Goal: Information Seeking & Learning: Learn about a topic

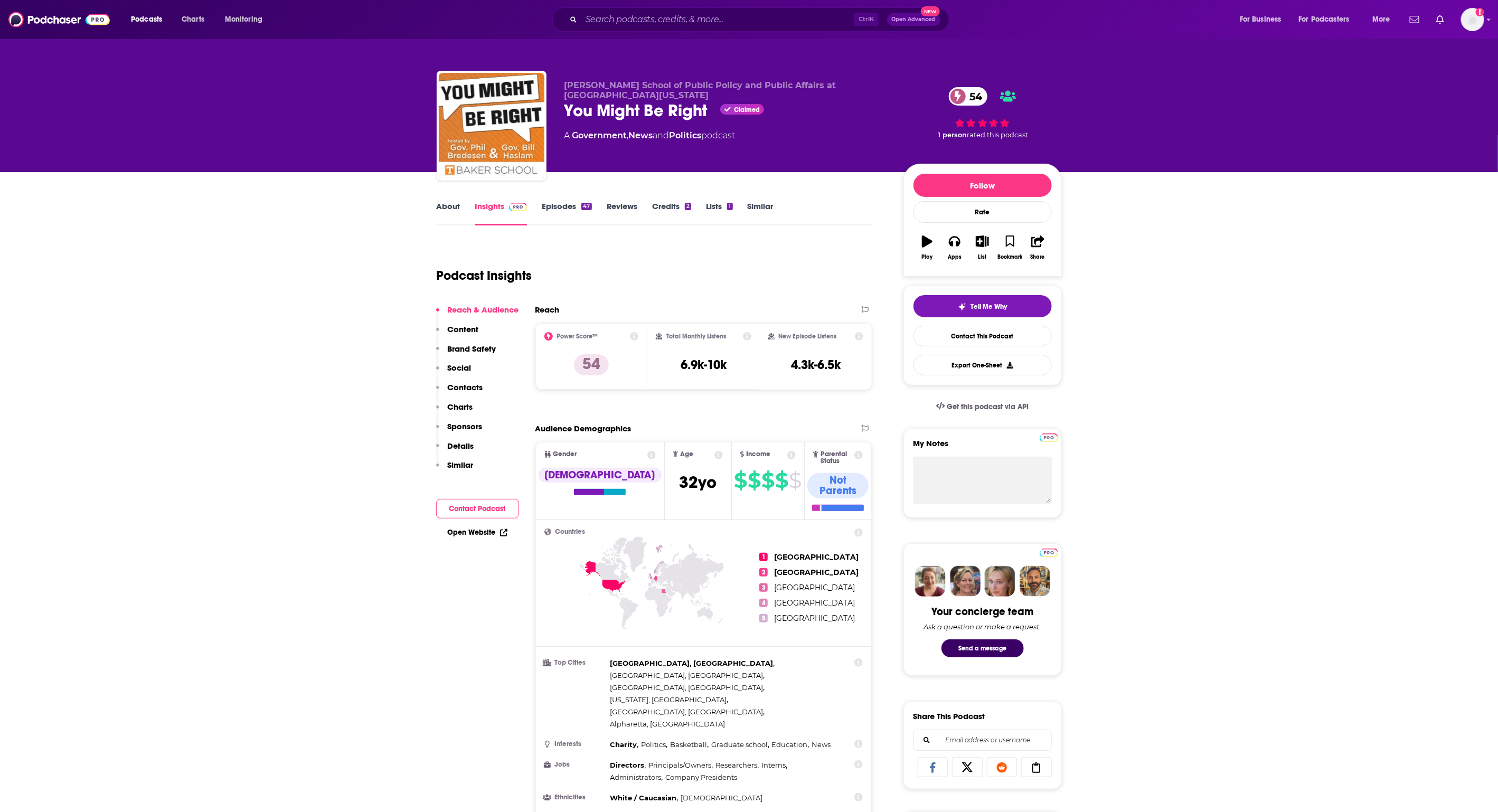
click at [575, 201] on link "Episodes 47" at bounding box center [567, 213] width 50 height 24
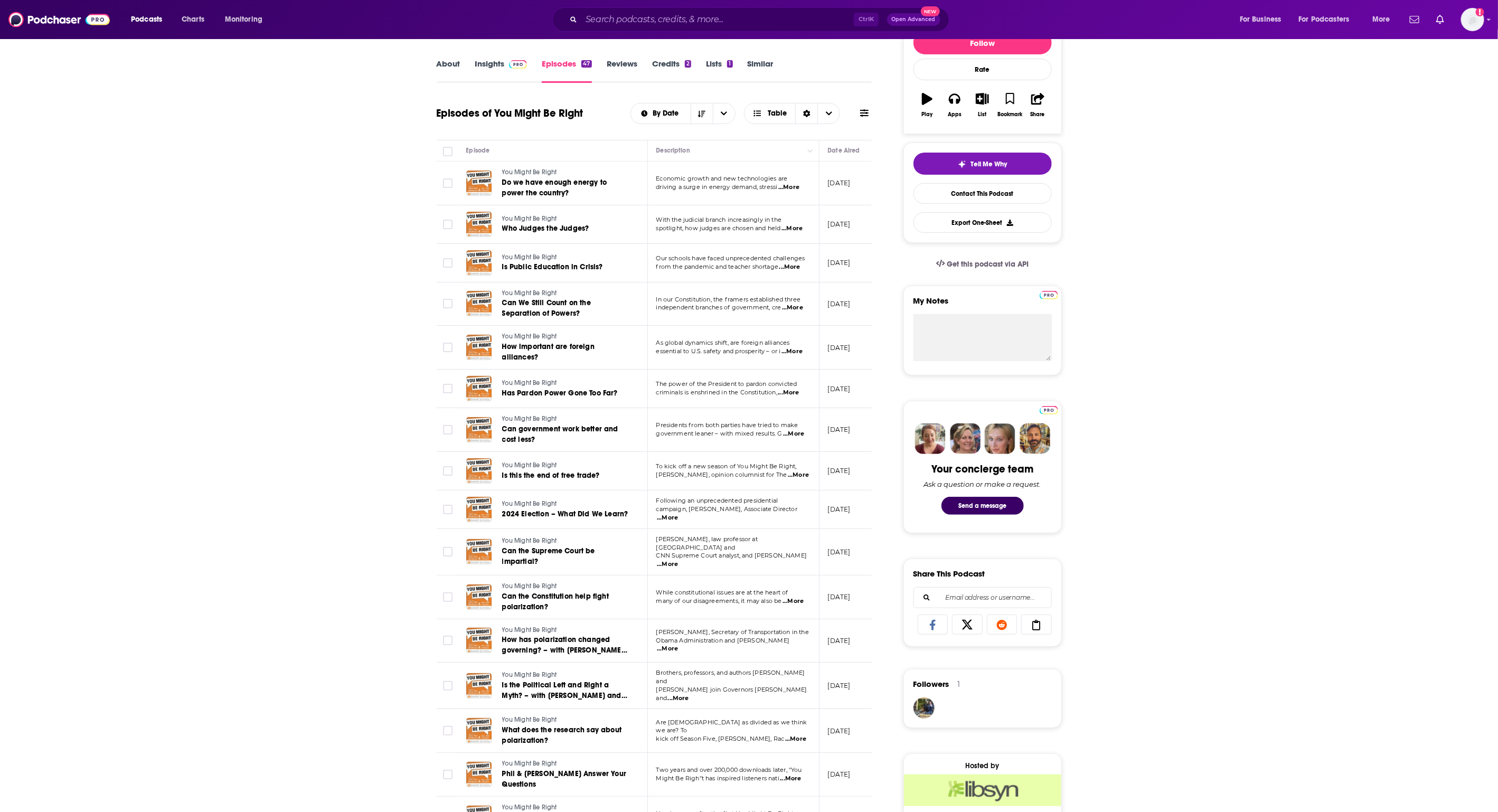
scroll to position [132, 0]
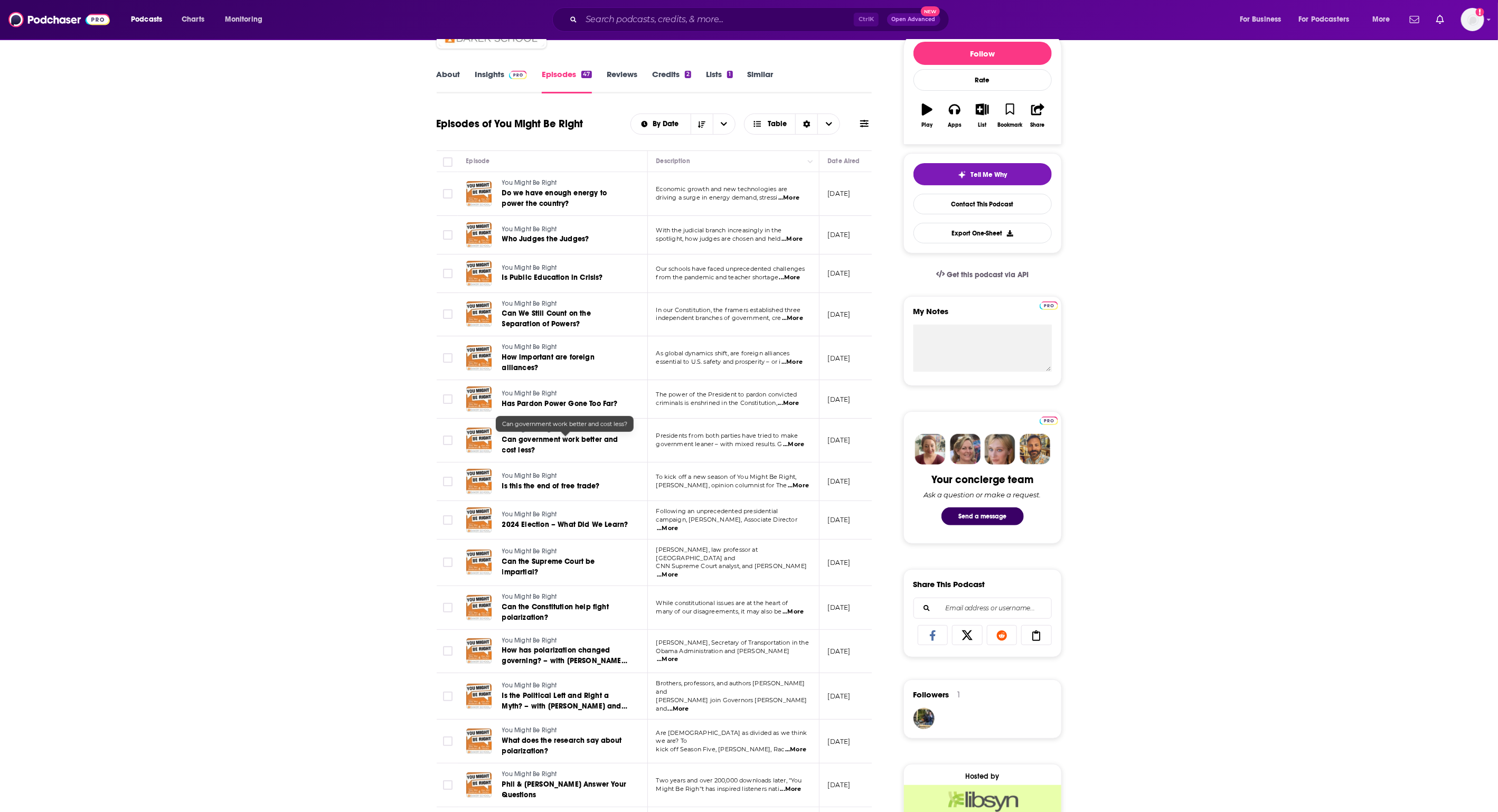
click at [604, 441] on span "Can government work better and cost less?" at bounding box center [560, 444] width 116 height 19
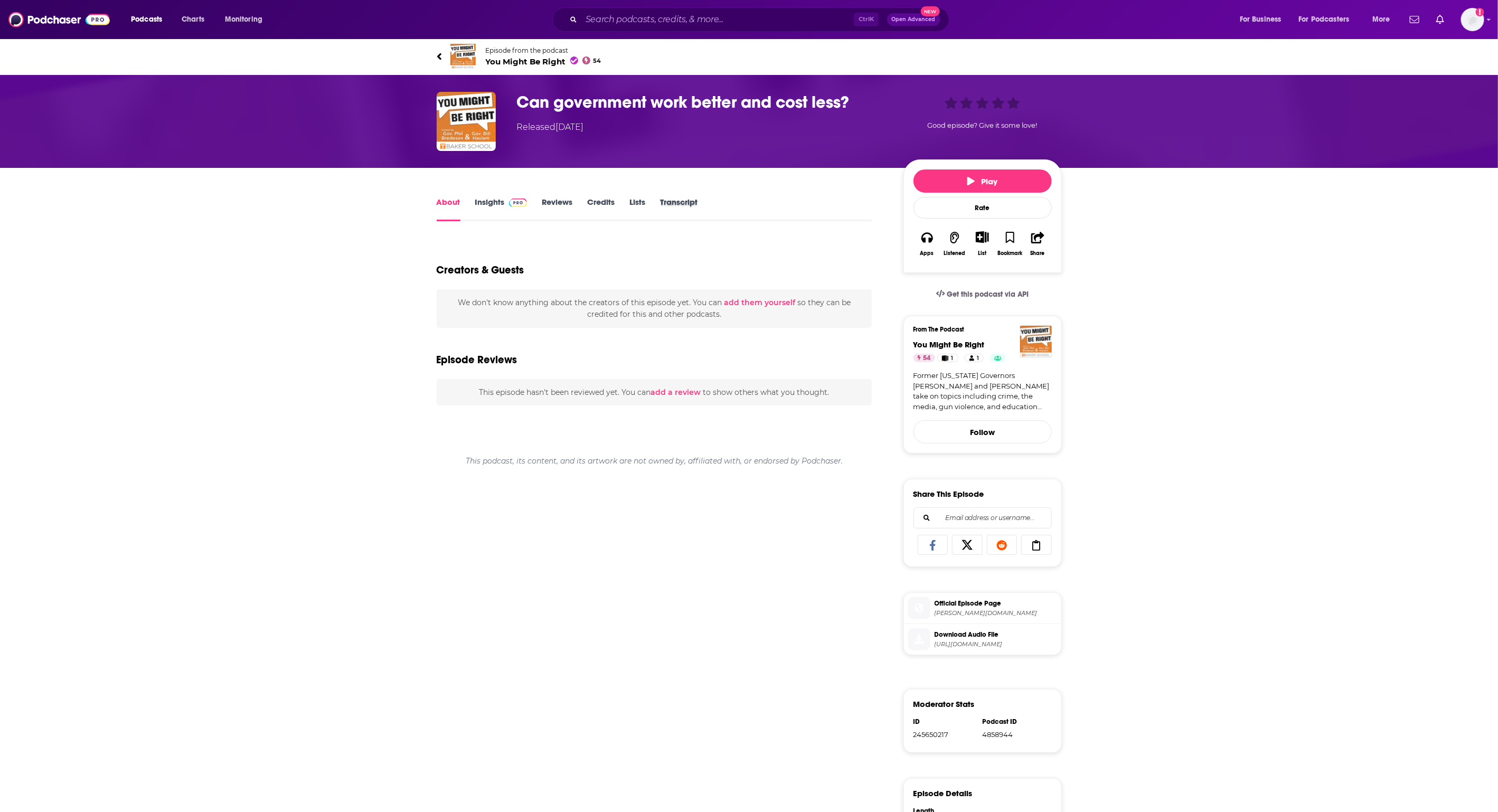
click at [699, 205] on div "Transcript" at bounding box center [686, 209] width 52 height 24
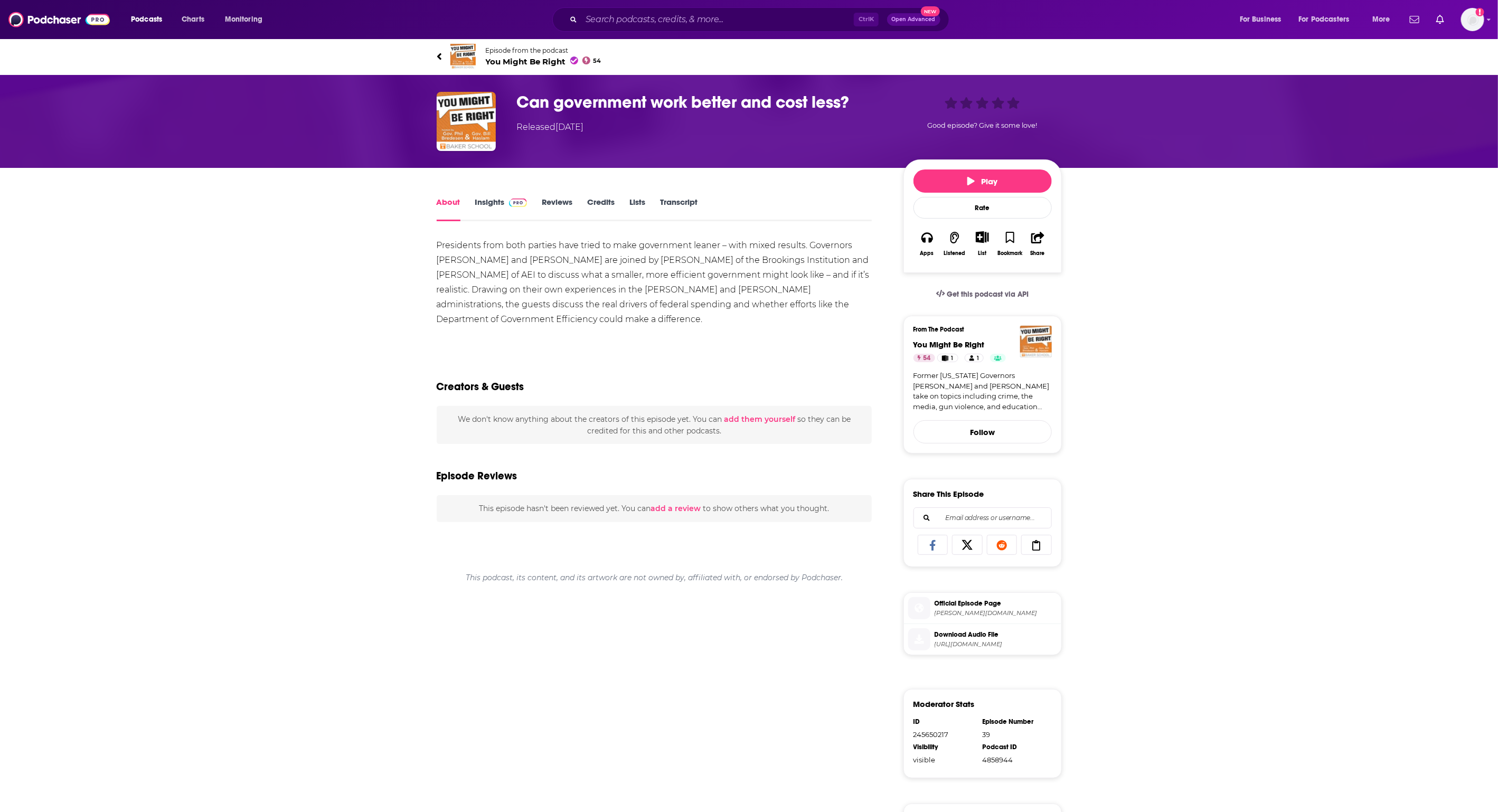
click at [678, 201] on link "Transcript" at bounding box center [679, 209] width 38 height 24
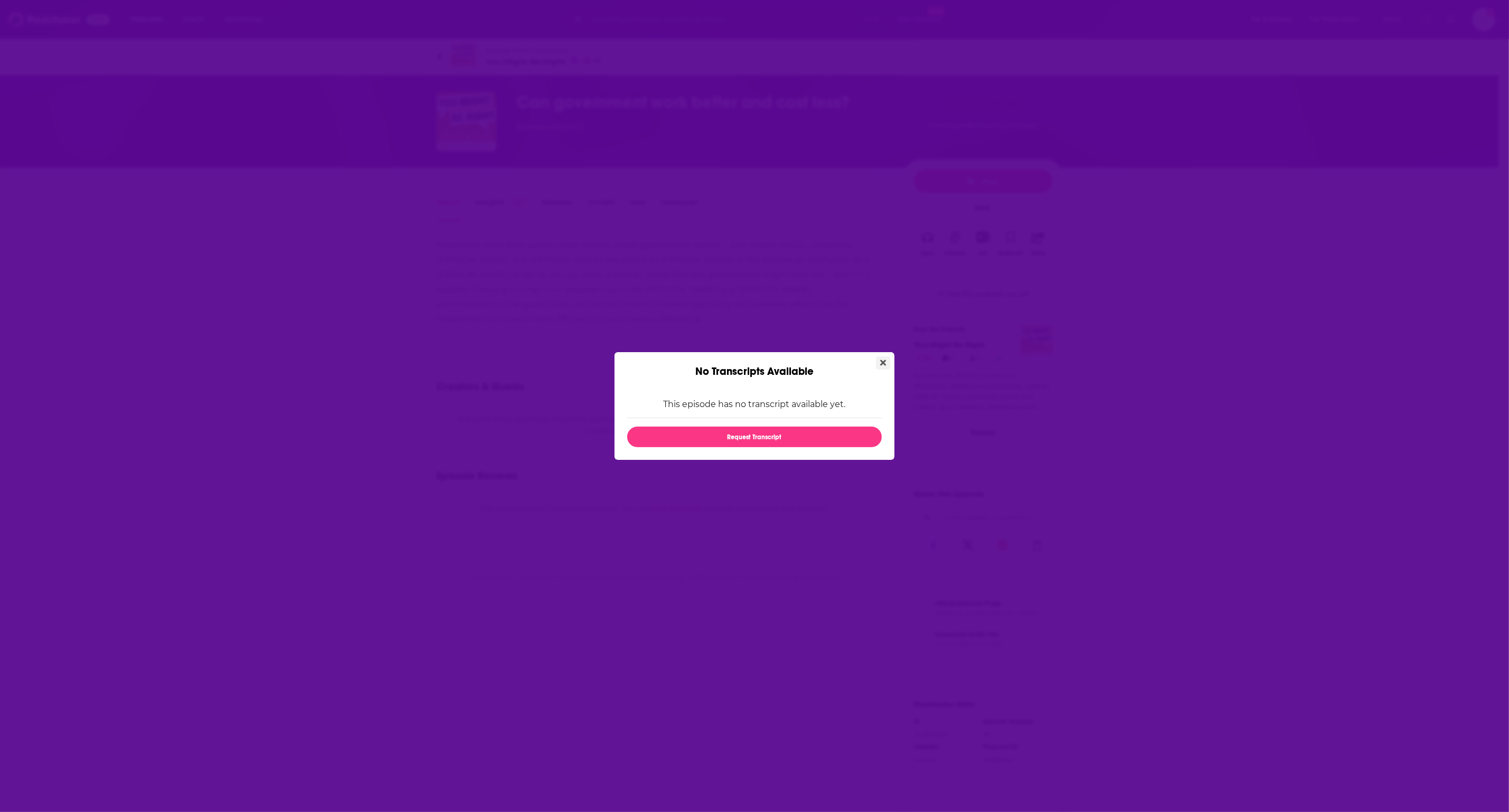
click at [888, 359] on button "Close" at bounding box center [883, 363] width 14 height 14
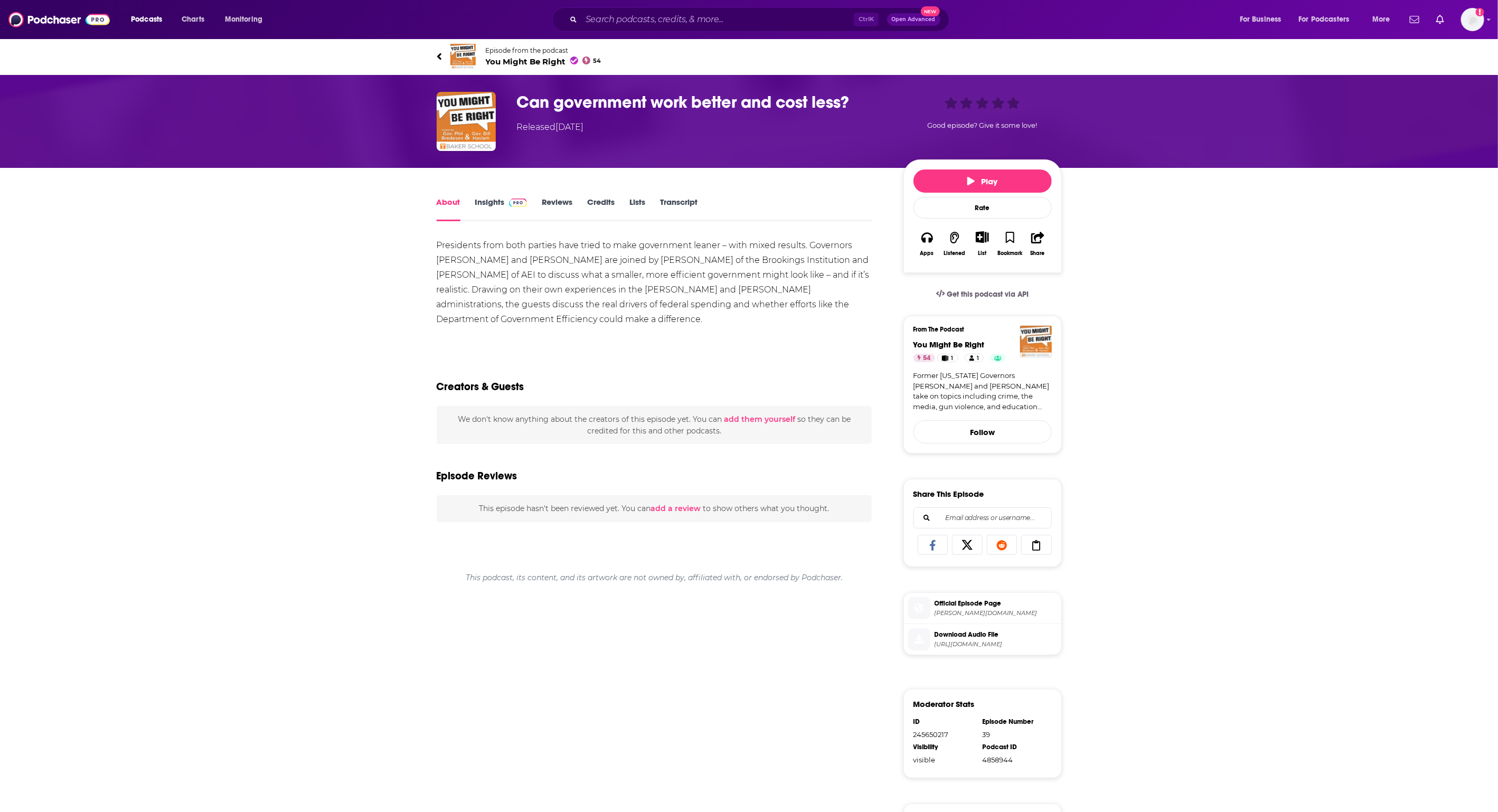
click at [450, 198] on link "About" at bounding box center [448, 209] width 24 height 24
click at [444, 56] on link "Episode from the podcast You Might Be Right 54" at bounding box center [749, 57] width 625 height 26
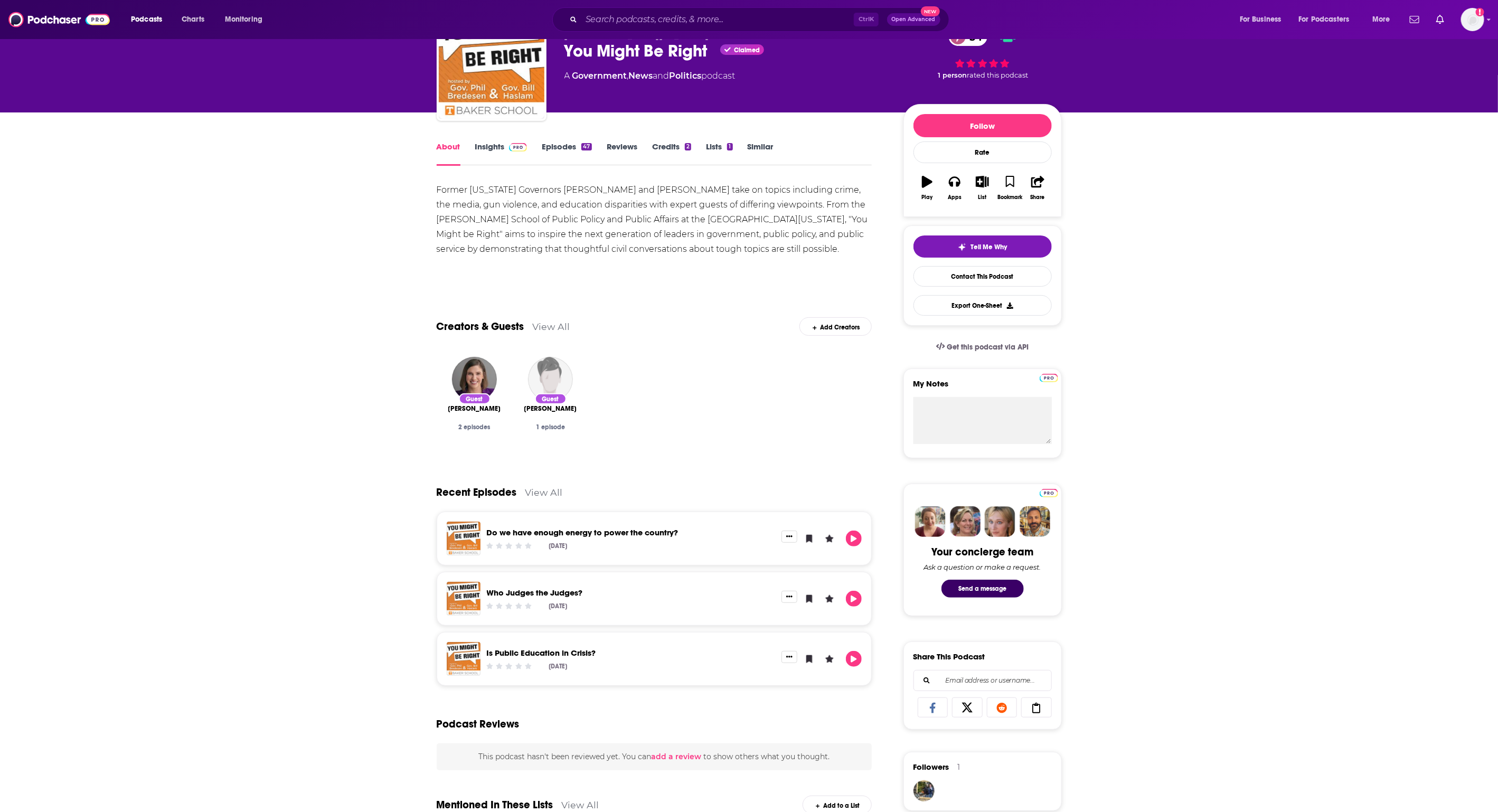
scroll to position [132, 0]
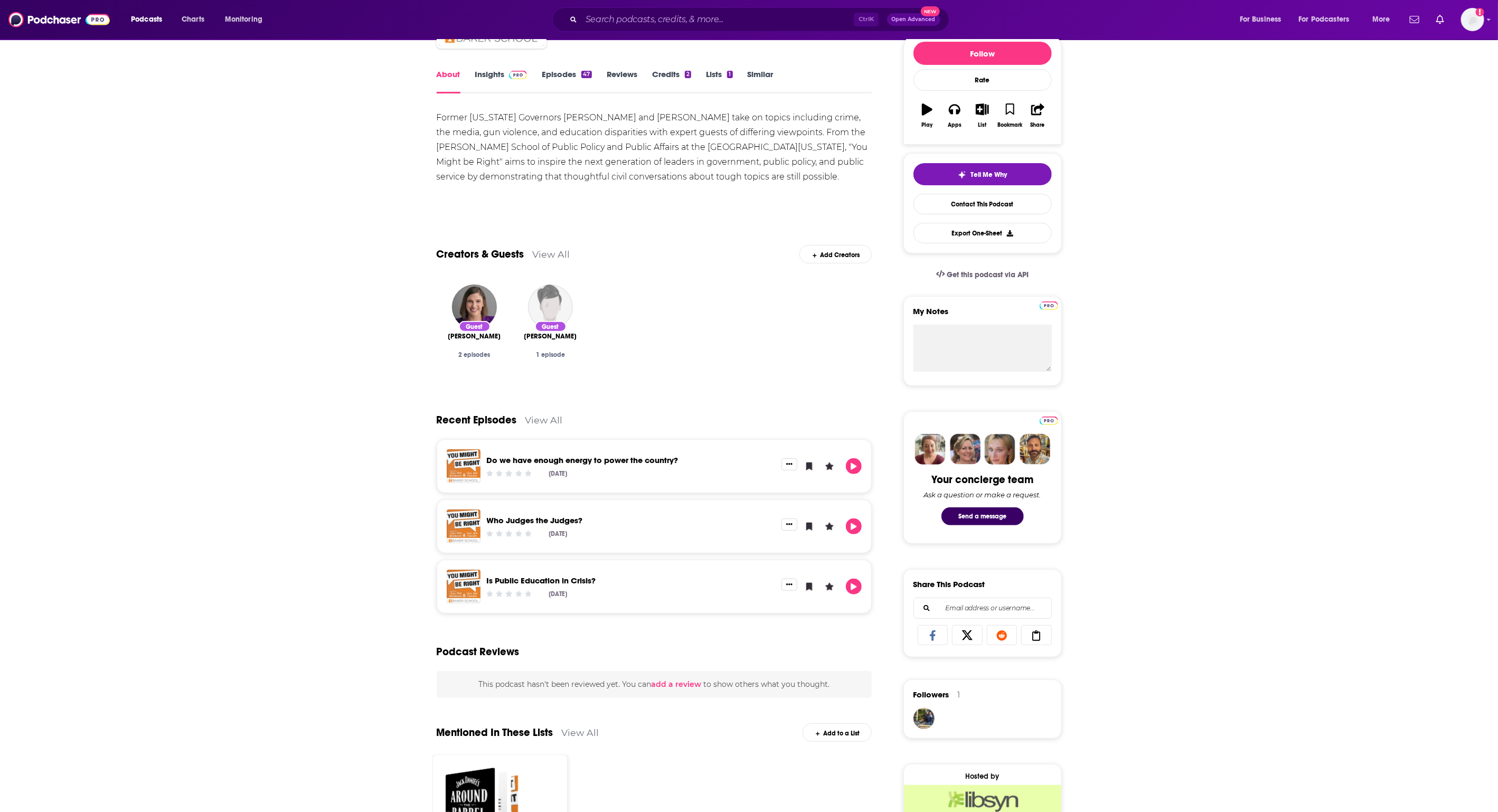
click at [647, 480] on div "[DATE]" at bounding box center [631, 474] width 289 height 14
click at [647, 461] on link "Do we have enough energy to power the country?" at bounding box center [583, 460] width 192 height 10
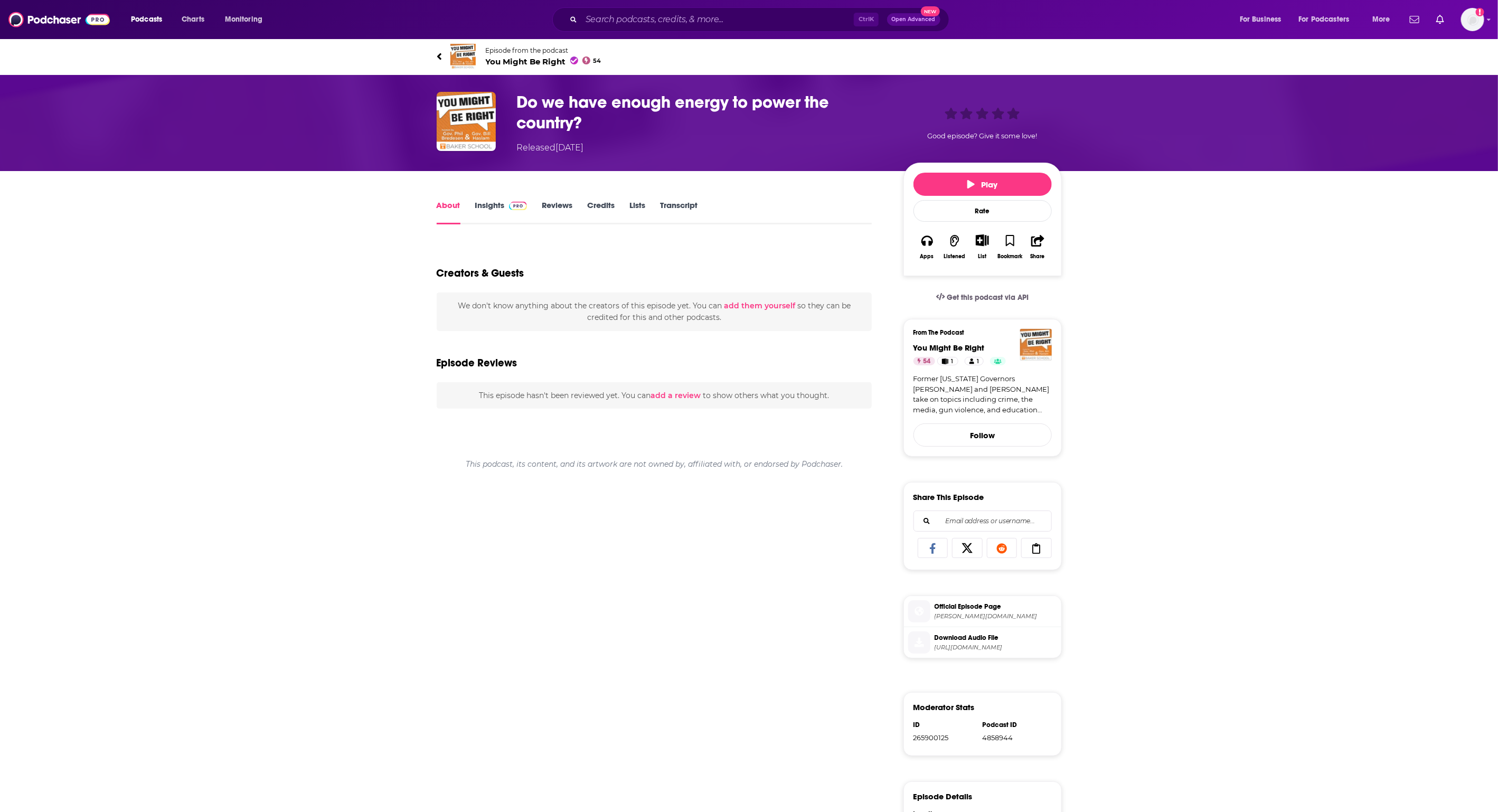
click at [677, 209] on link "Transcript" at bounding box center [679, 212] width 38 height 24
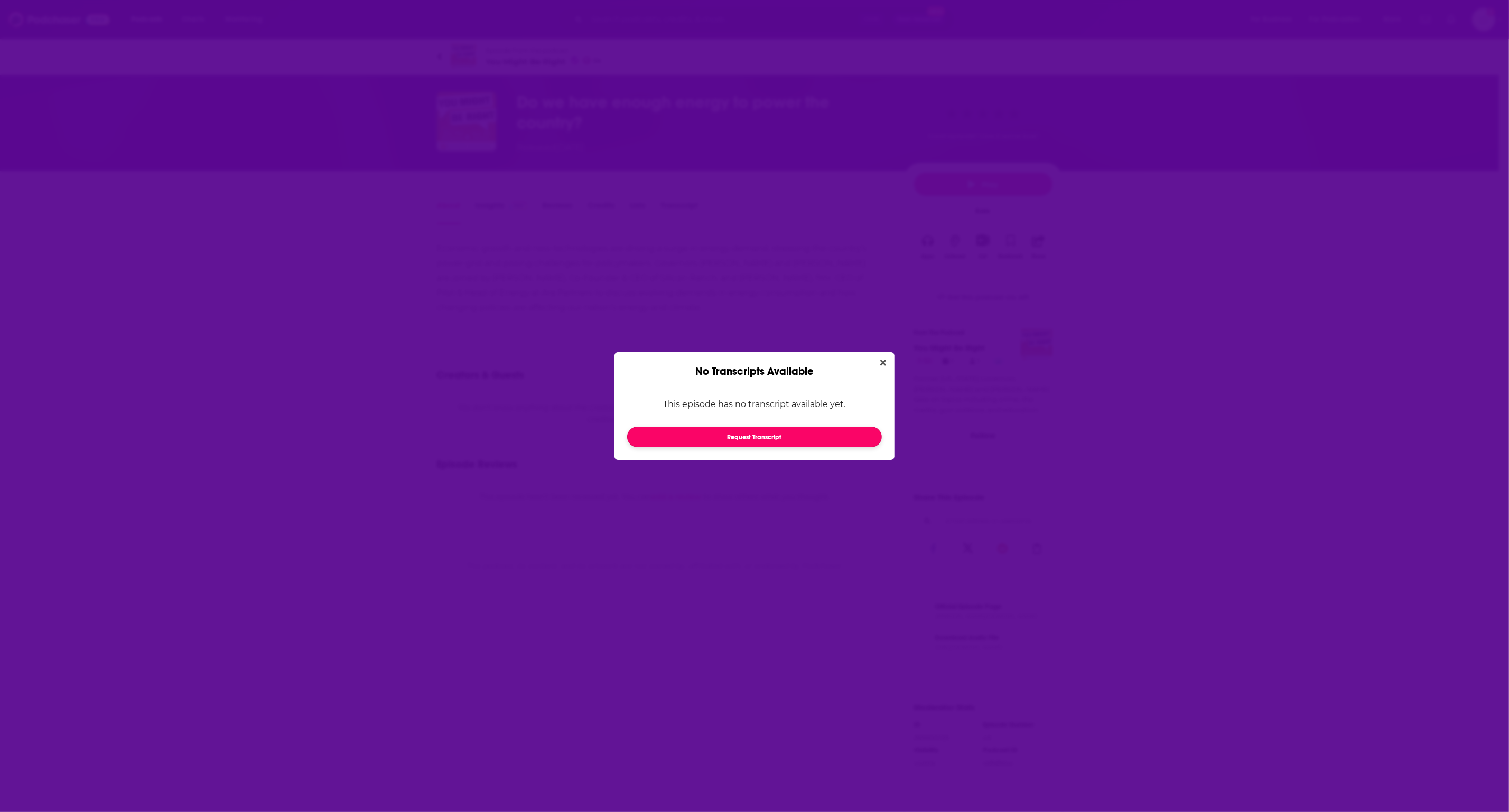
click at [785, 428] on button "Request Transcript" at bounding box center [754, 437] width 254 height 21
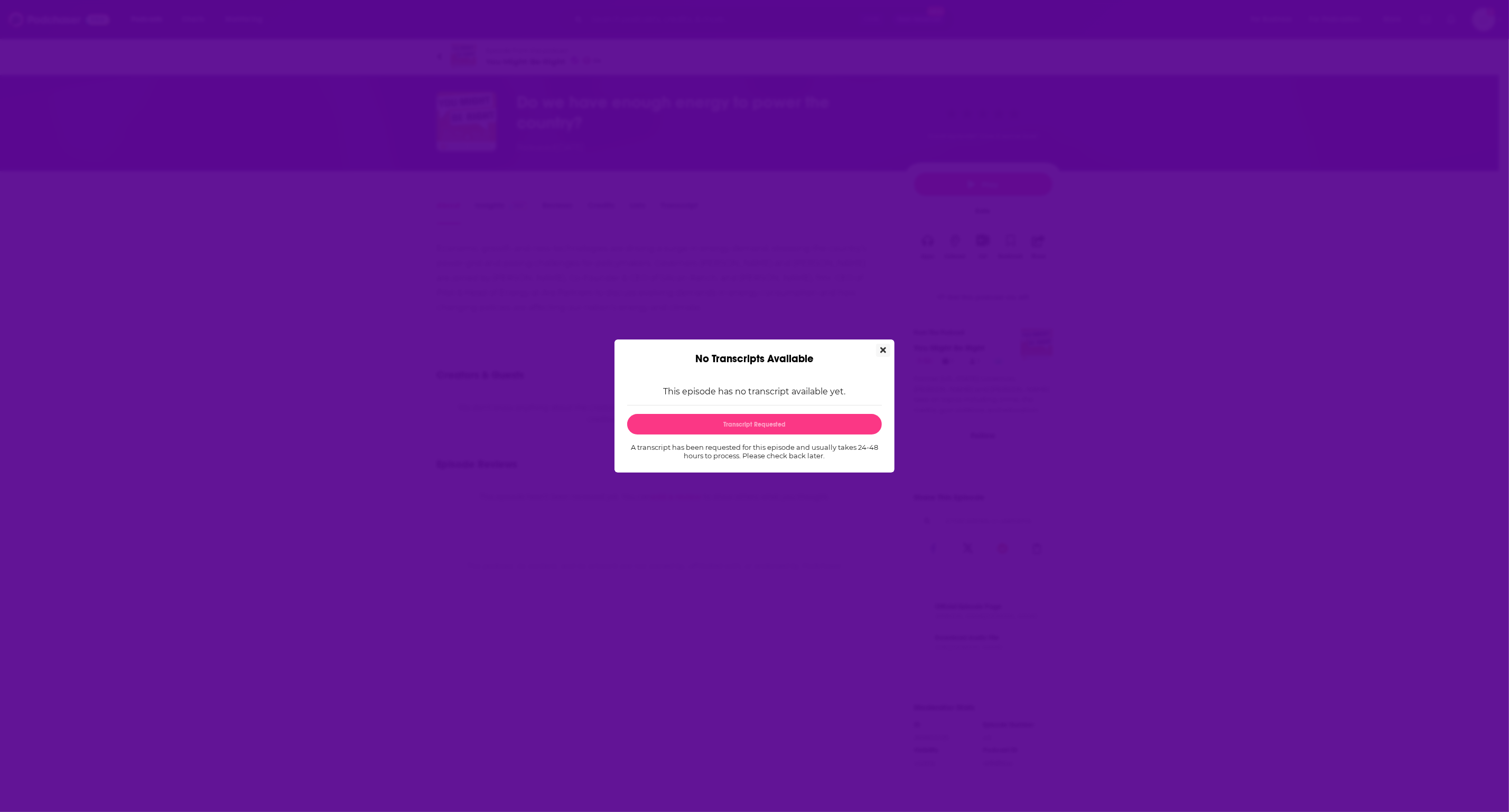
click at [888, 351] on button "Close" at bounding box center [883, 350] width 14 height 14
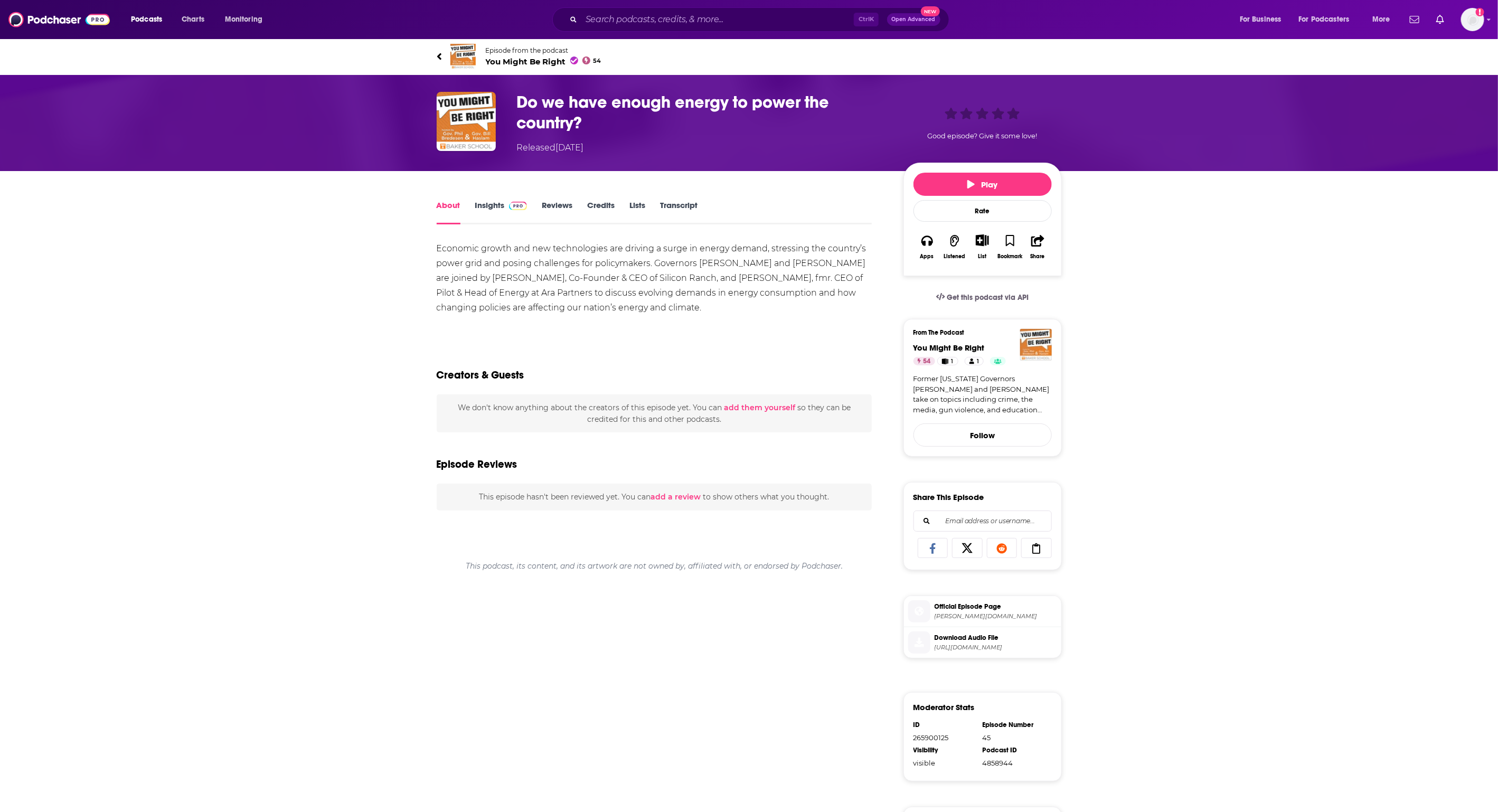
click at [439, 54] on icon at bounding box center [438, 56] width 4 height 7
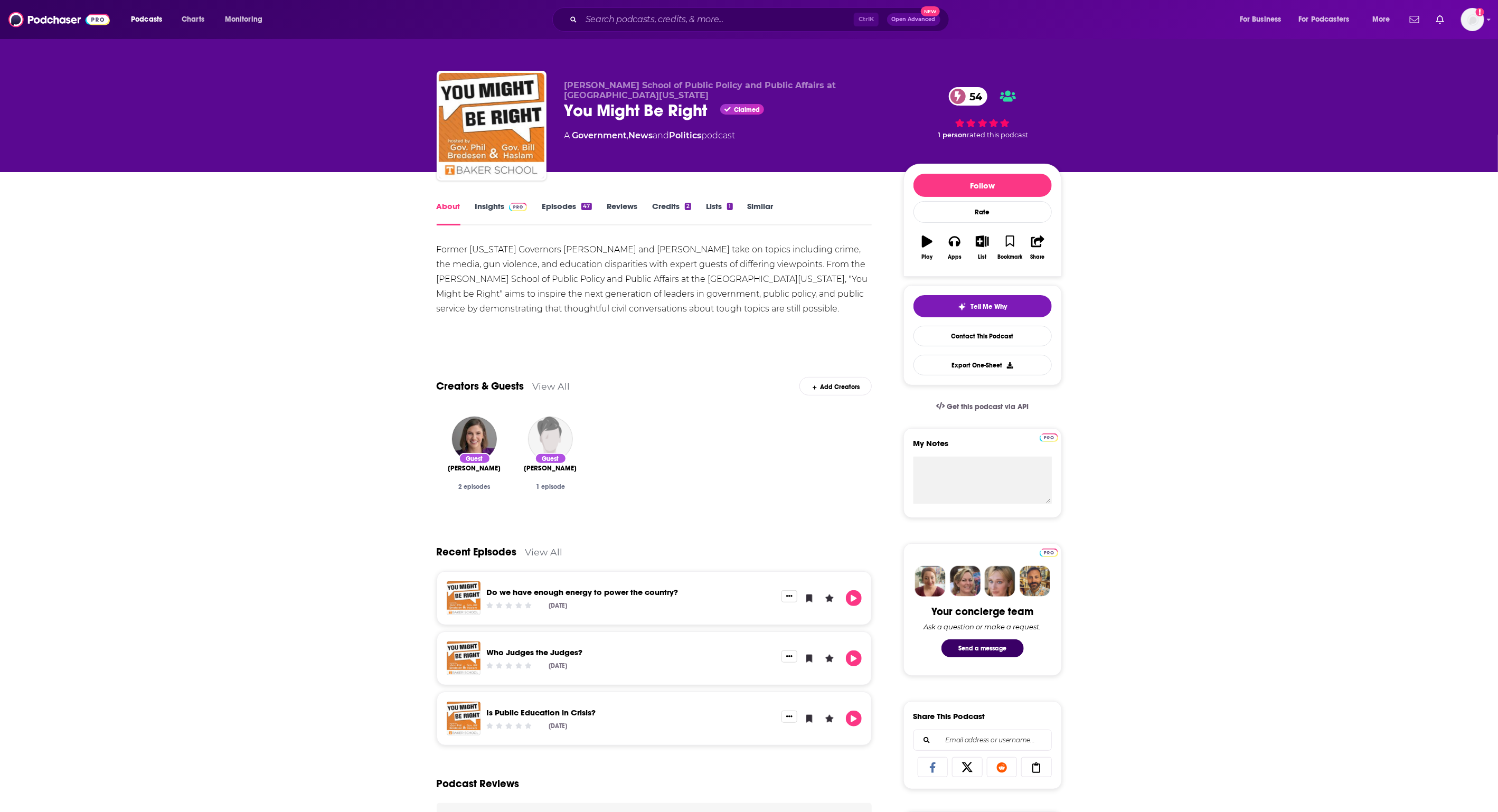
click at [564, 212] on link "Episodes 47" at bounding box center [567, 213] width 50 height 24
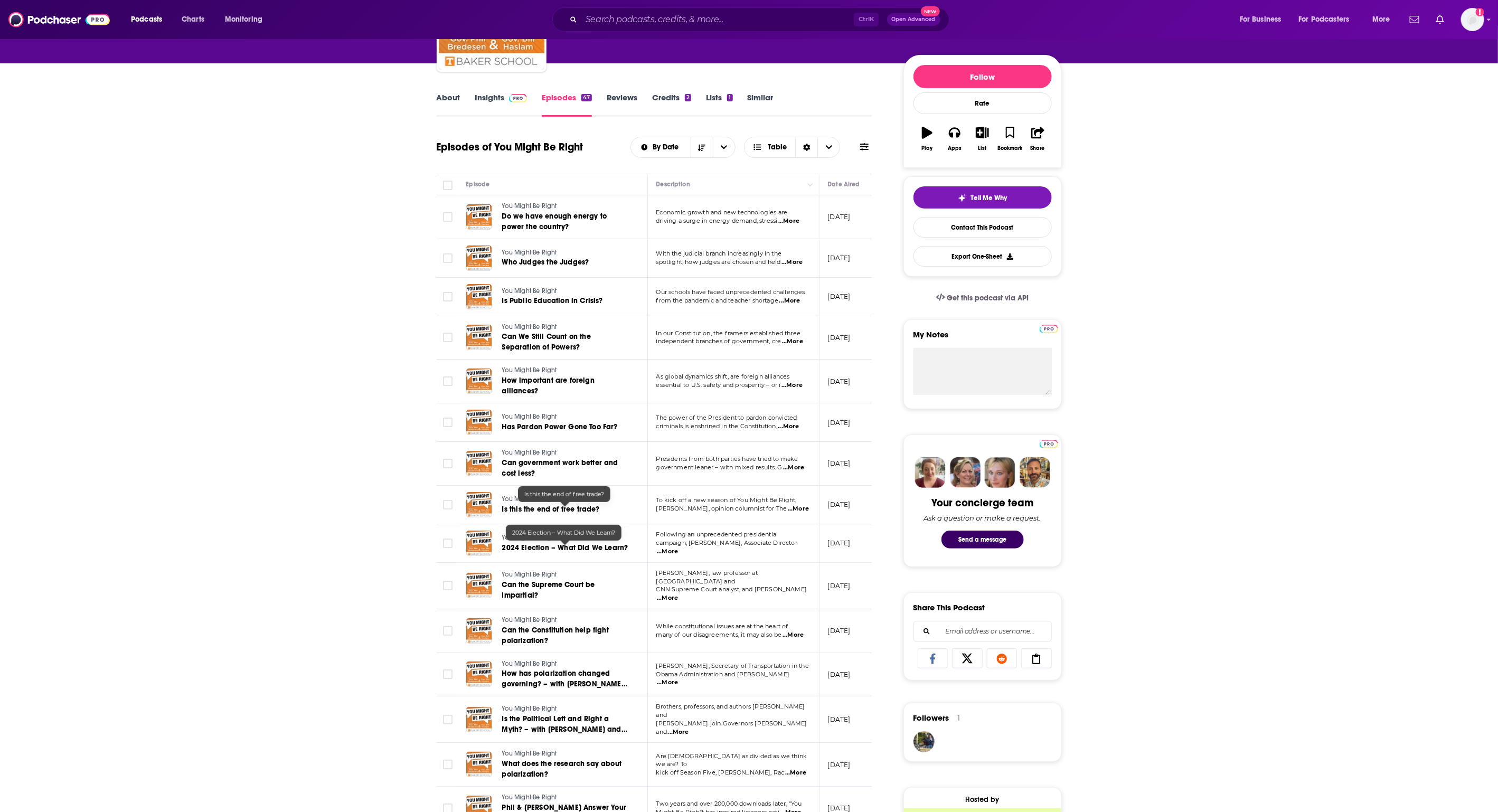
scroll to position [132, 0]
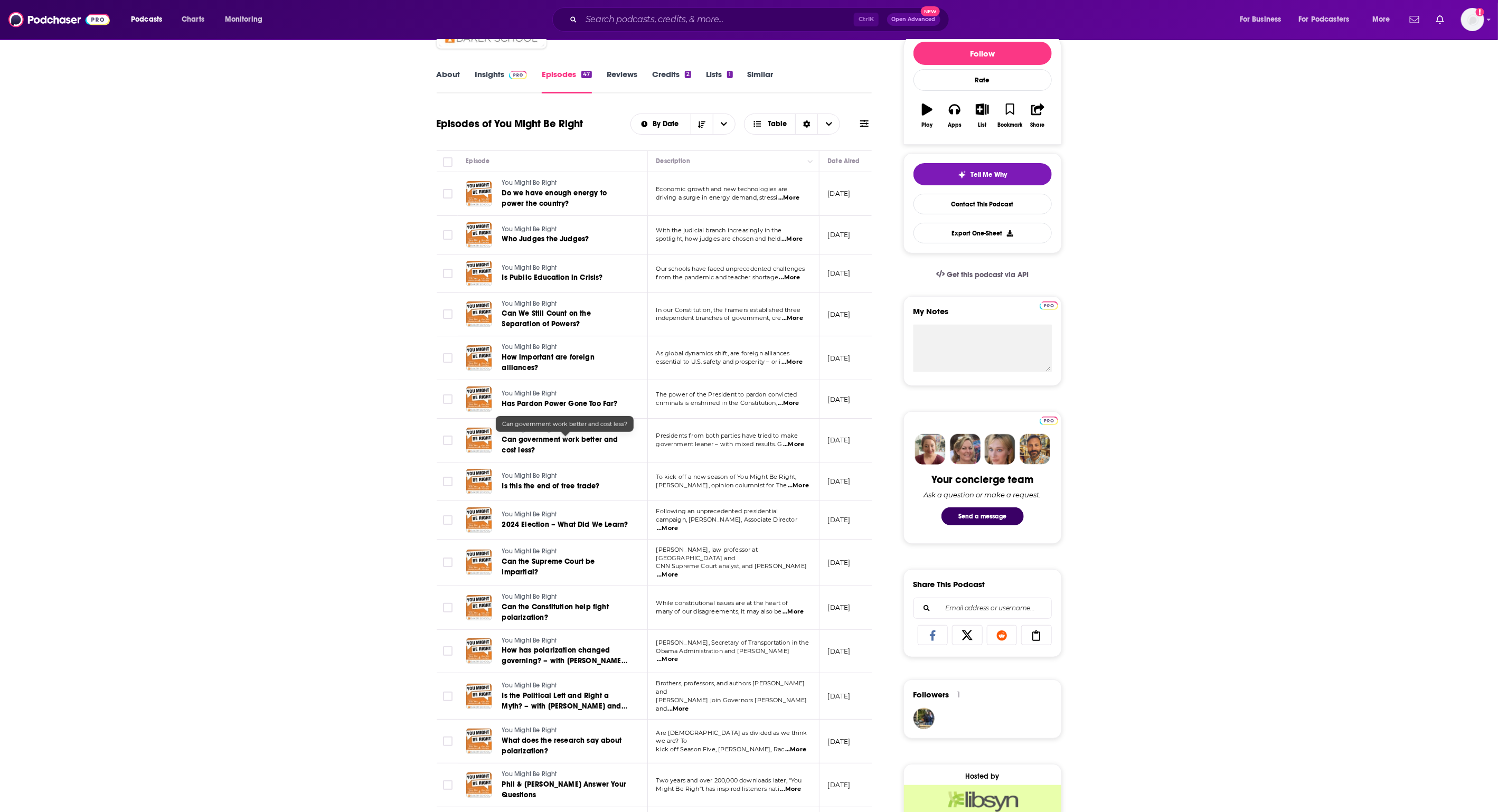
click at [587, 440] on span "Can government work better and cost less?" at bounding box center [560, 444] width 116 height 19
